Goal: Task Accomplishment & Management: Manage account settings

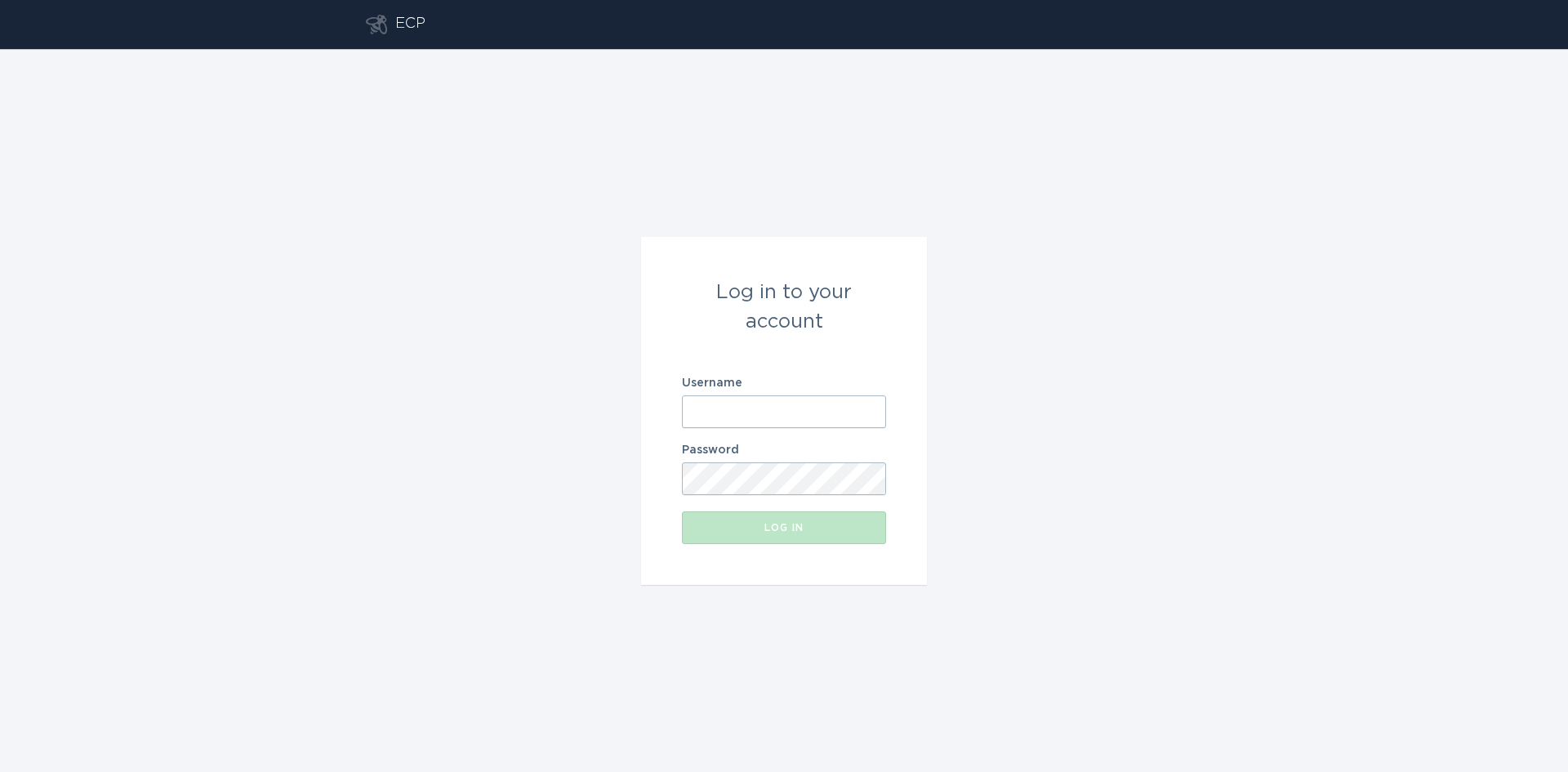
click at [726, 416] on input "Username" at bounding box center [784, 411] width 204 height 33
type input "[EMAIL_ADDRESS][DOMAIN_NAME]"
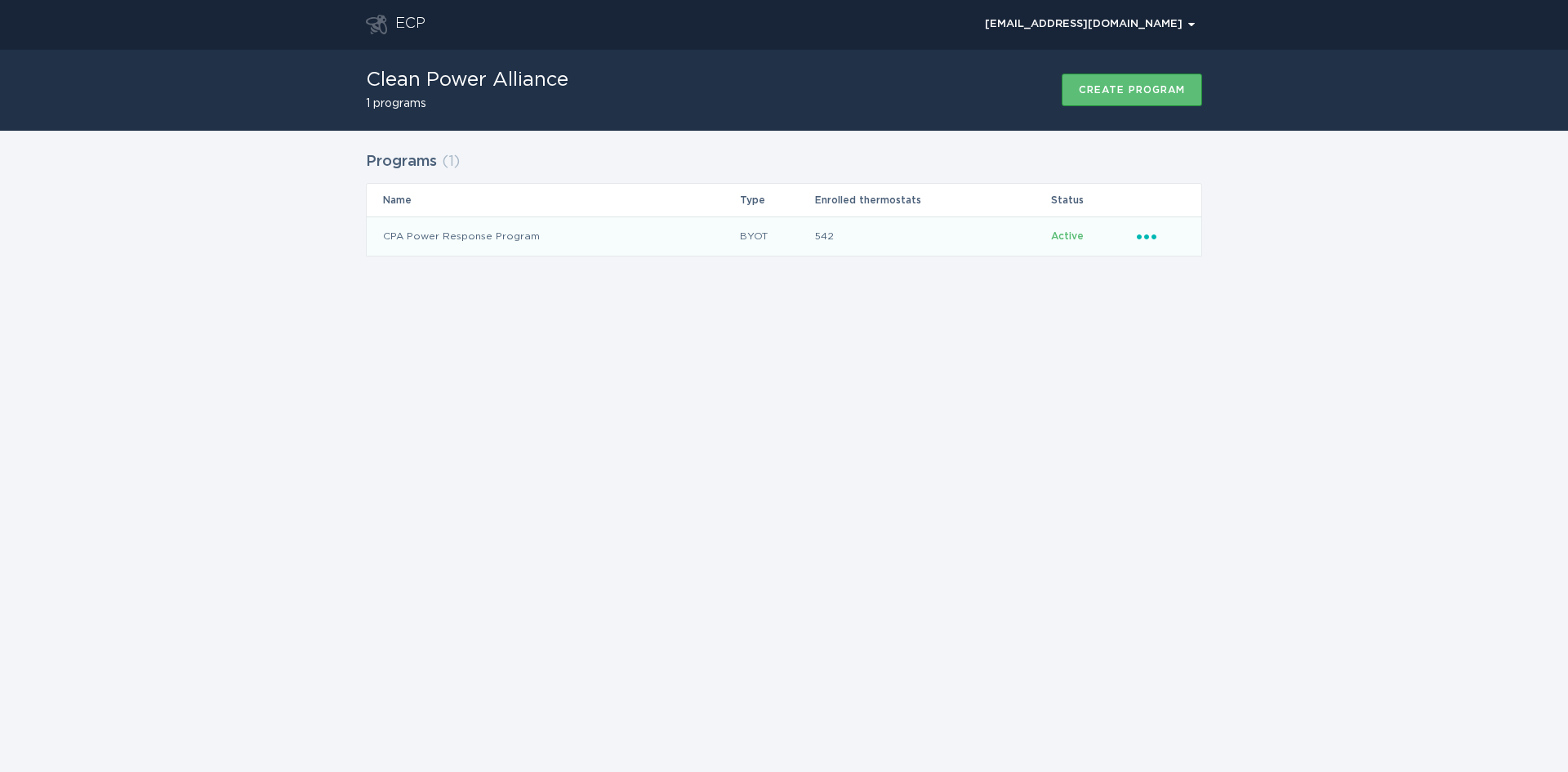
click at [1150, 233] on icon "Ellipsis" at bounding box center [1148, 234] width 23 height 14
click at [1177, 305] on div "Remove thermostat" at bounding box center [1223, 302] width 170 height 38
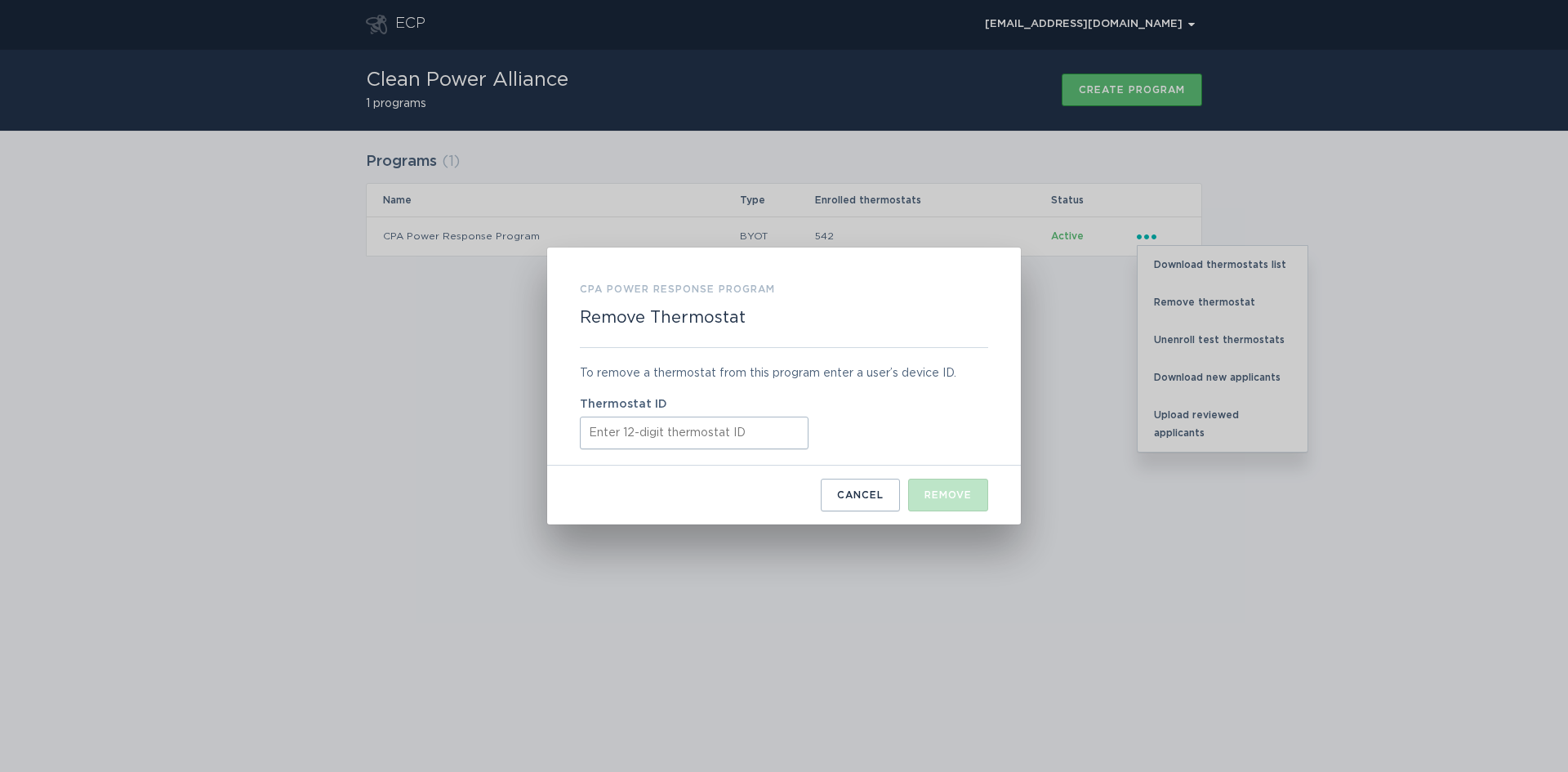
click at [598, 437] on input "Thermostat ID" at bounding box center [694, 433] width 229 height 33
paste input "411995451386"
type input "411995451386"
click at [951, 495] on div "Remove" at bounding box center [948, 495] width 47 height 10
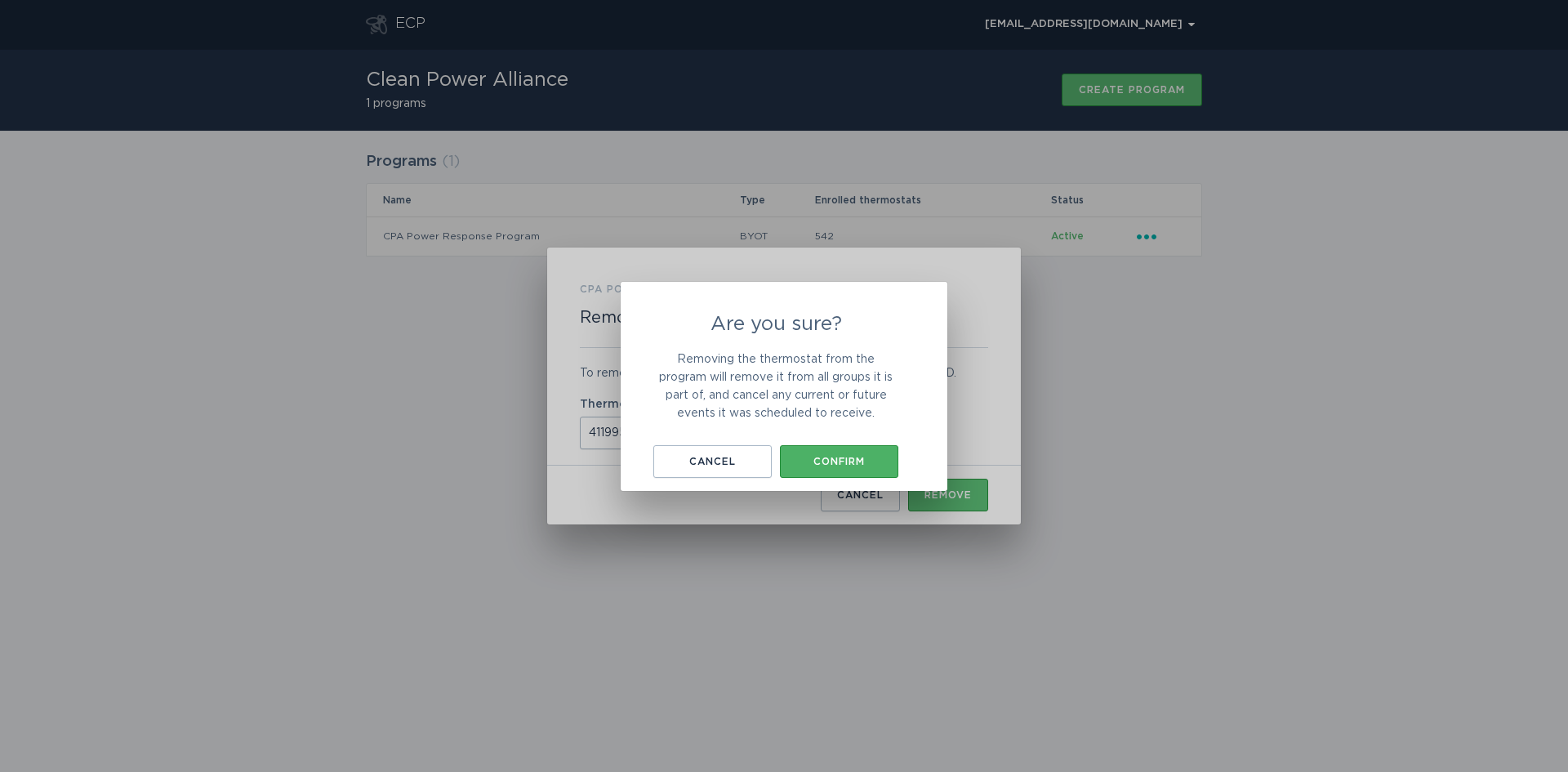
click at [847, 456] on div "Confirm" at bounding box center [839, 461] width 102 height 10
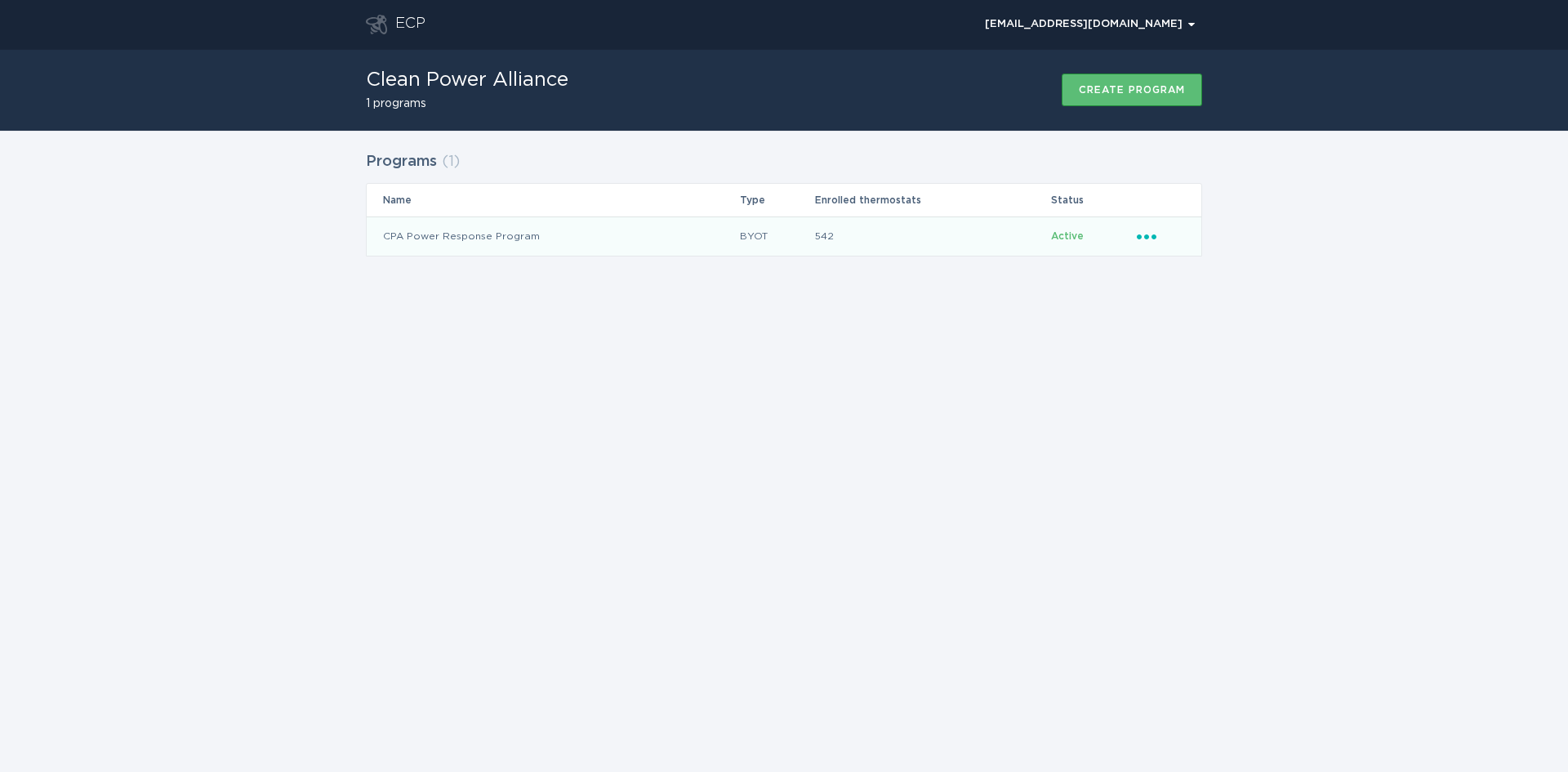
click at [1148, 236] on icon "Popover menu" at bounding box center [1147, 236] width 20 height 4
click at [1175, 293] on div "Remove thermostat" at bounding box center [1223, 302] width 170 height 38
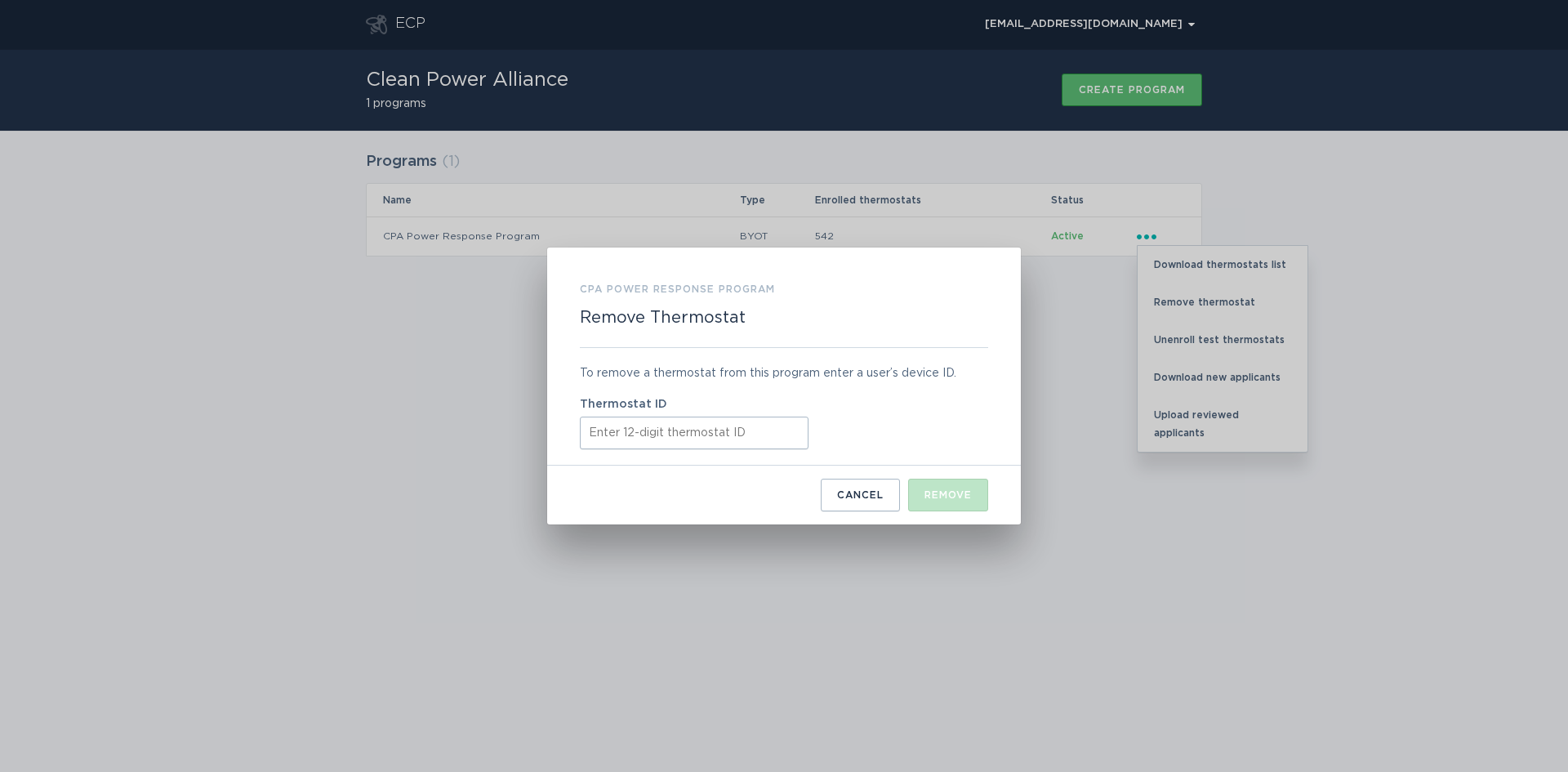
click at [623, 435] on input "Thermostat ID" at bounding box center [694, 433] width 229 height 33
paste input "421822097344"
type input "421822097344"
click at [962, 494] on div "Remove" at bounding box center [948, 495] width 47 height 10
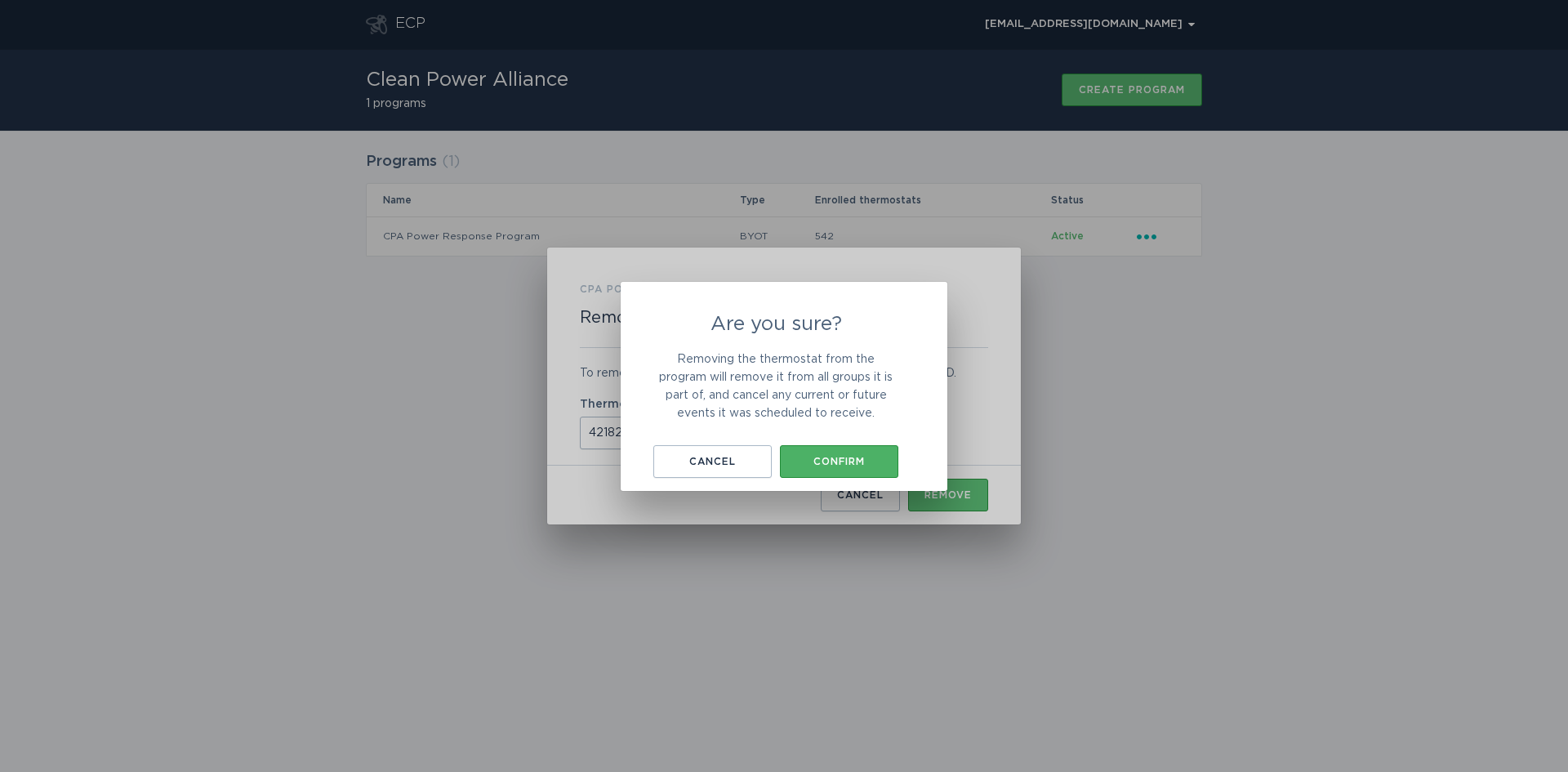
click at [835, 457] on div "Confirm" at bounding box center [839, 461] width 102 height 10
